Goal: Complete application form

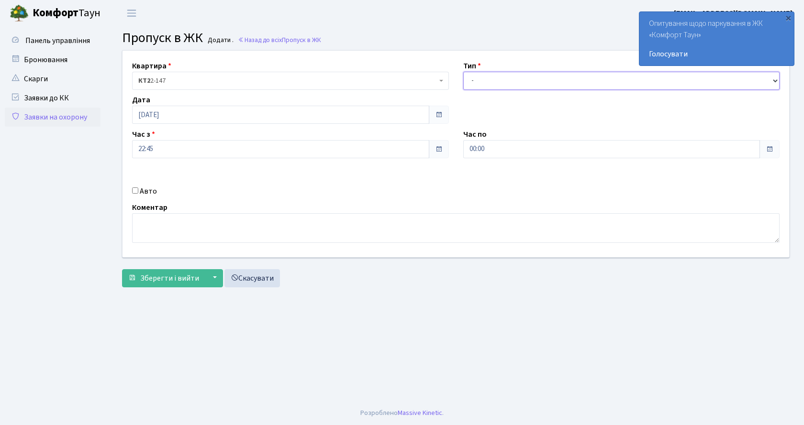
click at [500, 79] on select "- Доставка Таксі Гості Сервіс" at bounding box center [621, 81] width 317 height 18
select select "2"
click at [463, 72] on select "- Доставка Таксі Гості Сервіс" at bounding box center [621, 81] width 317 height 18
click at [136, 191] on input "Авто" at bounding box center [135, 191] width 6 height 6
checkbox input "true"
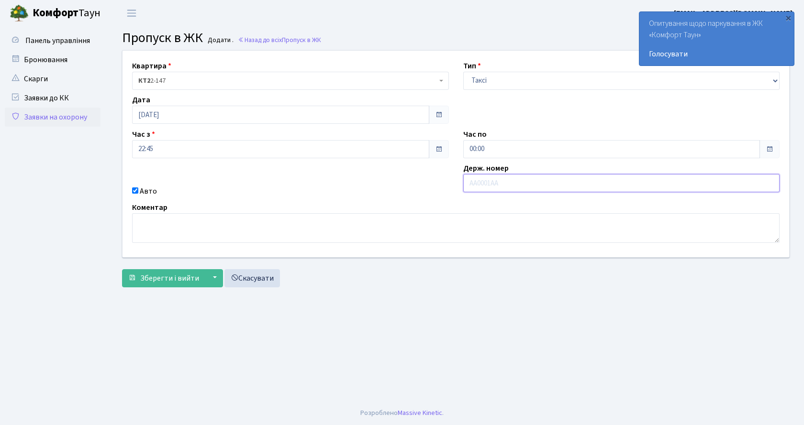
type input "s"
type input "і"
type input "АІ6777ВН"
click at [195, 273] on span "Зберегти і вийти" at bounding box center [169, 278] width 59 height 11
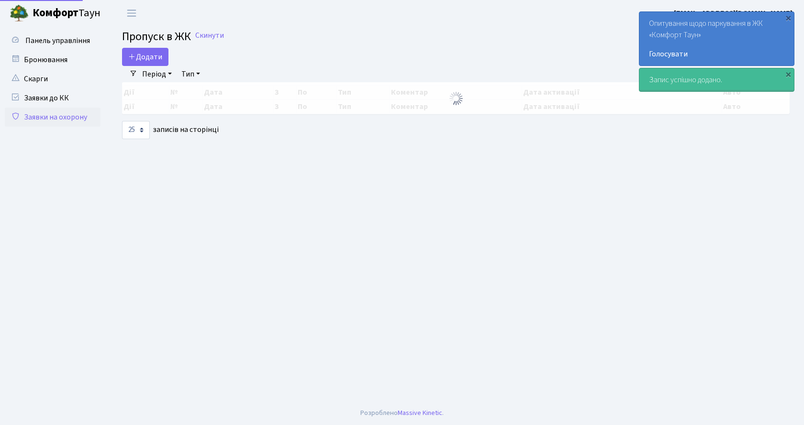
select select "25"
